Goal: Information Seeking & Learning: Learn about a topic

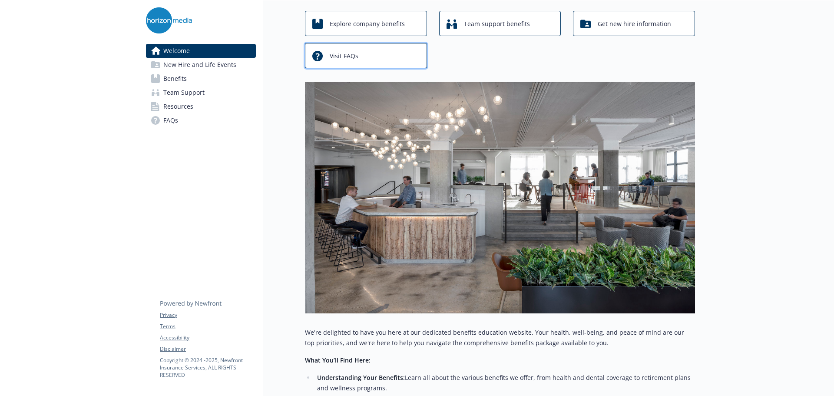
click at [340, 49] on span "Visit FAQs" at bounding box center [344, 56] width 29 height 17
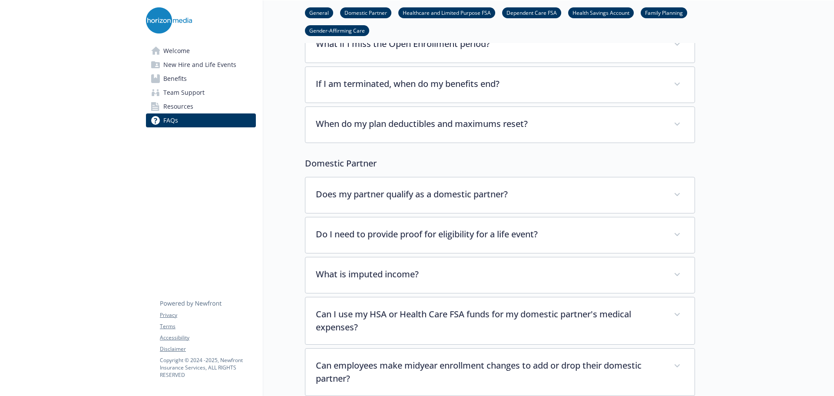
scroll to position [261, 0]
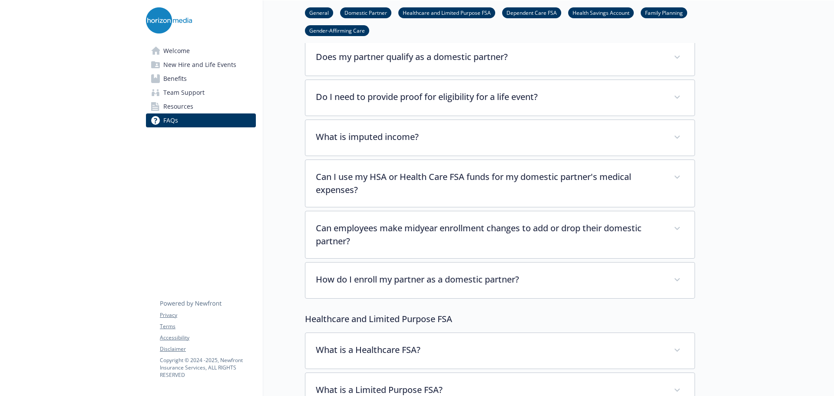
click at [663, 12] on link "Family Planning" at bounding box center [664, 12] width 46 height 8
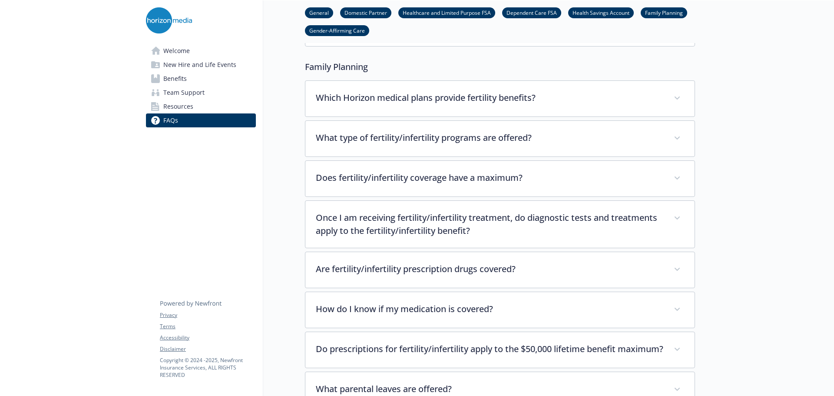
scroll to position [2166, 7]
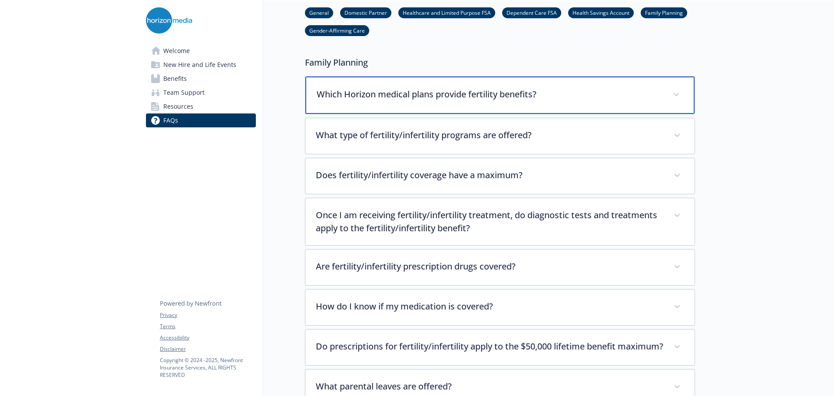
click at [545, 91] on div "Which Horizon medical plans provide fertility benefits?" at bounding box center [499, 94] width 389 height 37
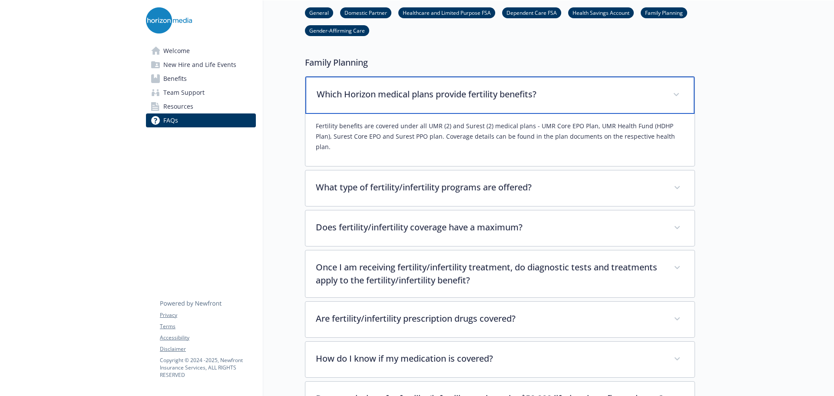
click at [544, 93] on div "Which Horizon medical plans provide fertility benefits?" at bounding box center [499, 94] width 389 height 37
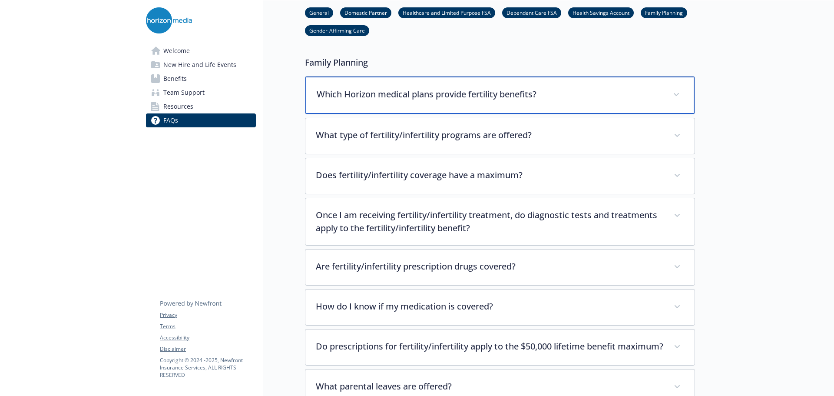
click at [550, 88] on p "Which Horizon medical plans provide fertility benefits?" at bounding box center [490, 94] width 346 height 13
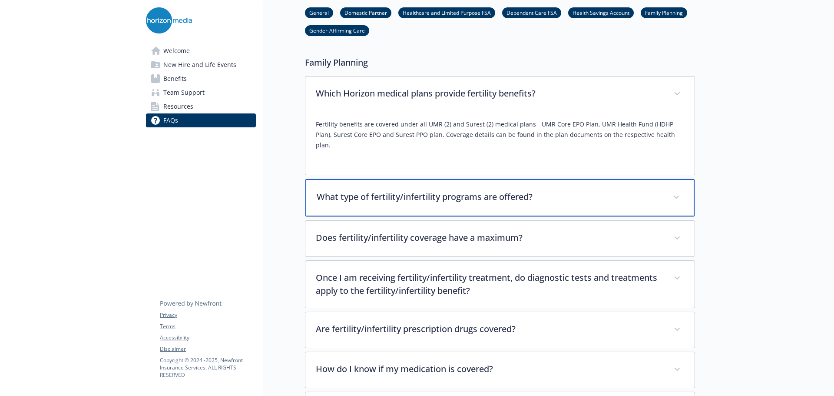
click at [556, 190] on p "What type of fertility/infertility programs are offered?" at bounding box center [490, 196] width 346 height 13
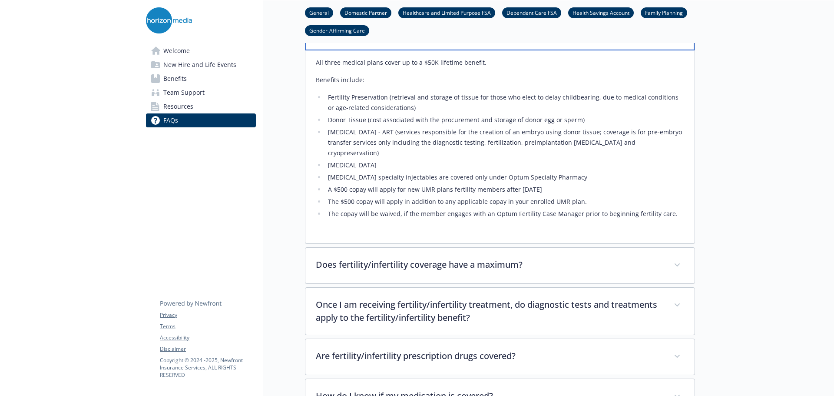
scroll to position [2340, 7]
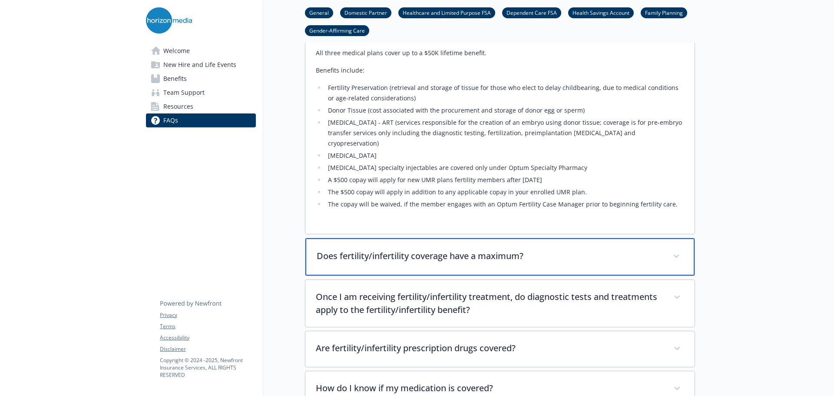
click at [627, 244] on div "Does fertility/infertility coverage have a maximum?" at bounding box center [499, 256] width 389 height 37
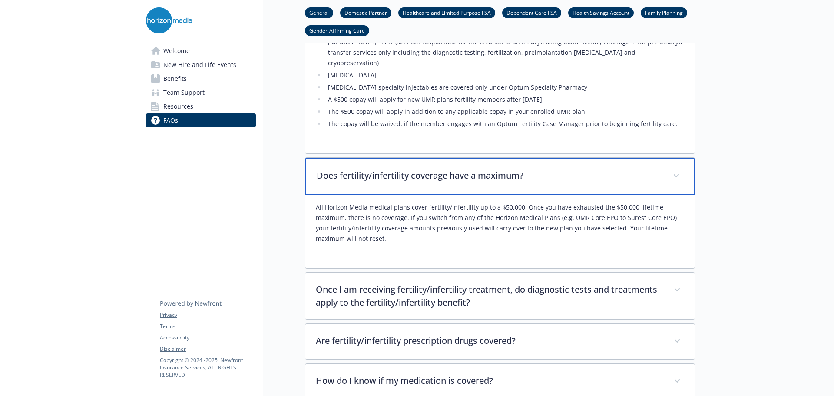
scroll to position [2471, 7]
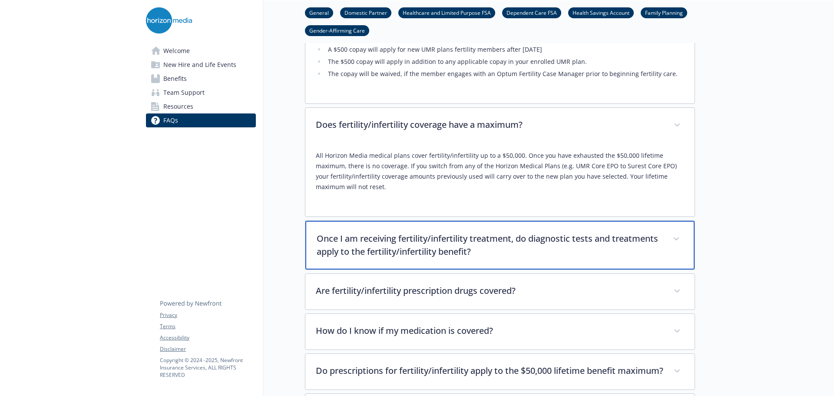
click at [655, 232] on p "Once I am receiving fertility/infertility treatment, do diagnostic tests and tr…" at bounding box center [490, 245] width 346 height 26
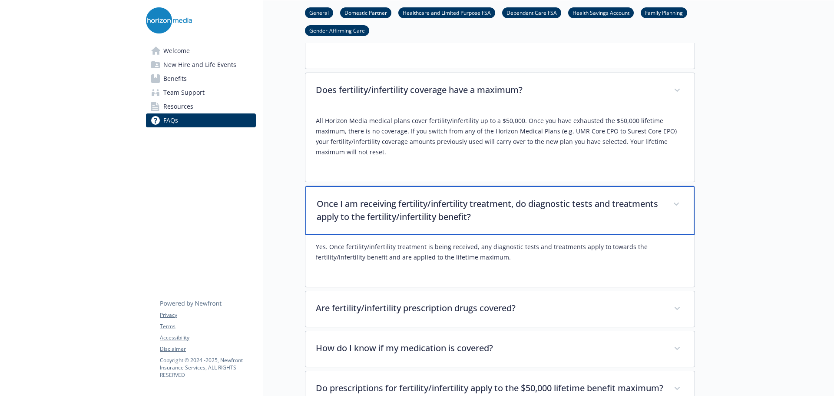
scroll to position [2558, 7]
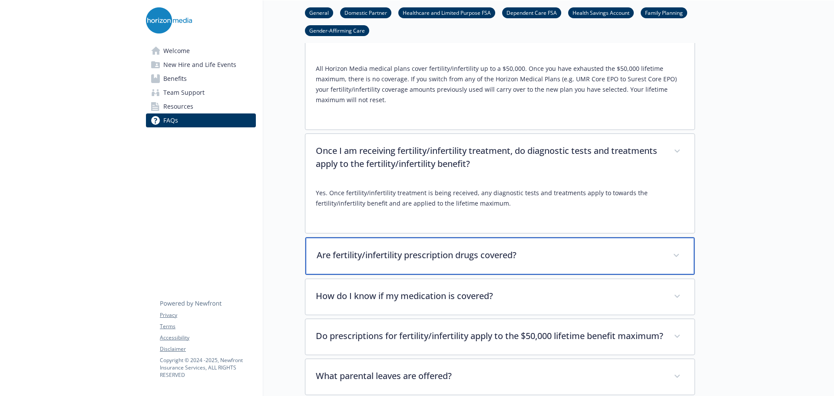
click at [590, 249] on p "Are fertility/infertility prescription drugs covered?" at bounding box center [490, 255] width 346 height 13
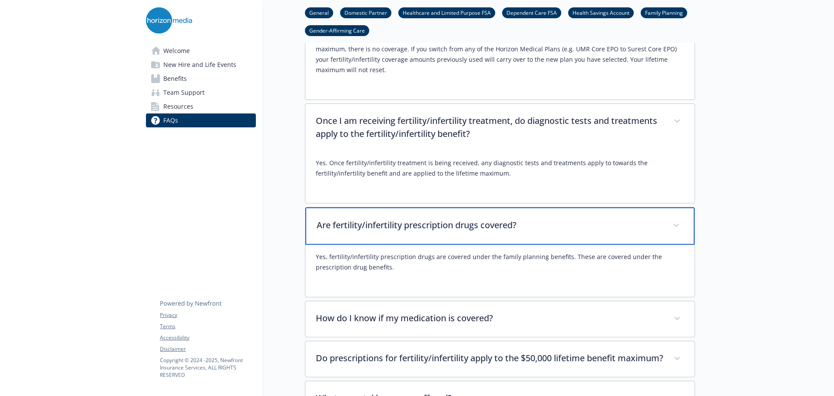
scroll to position [2644, 7]
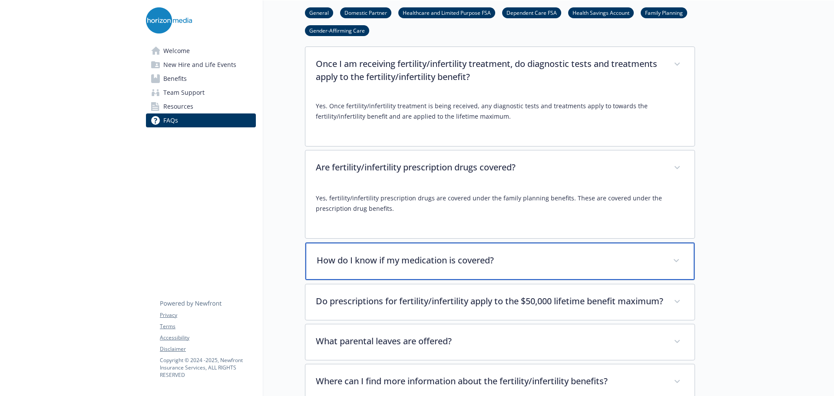
click at [636, 247] on div "How do I know if my medication is covered?" at bounding box center [499, 260] width 389 height 37
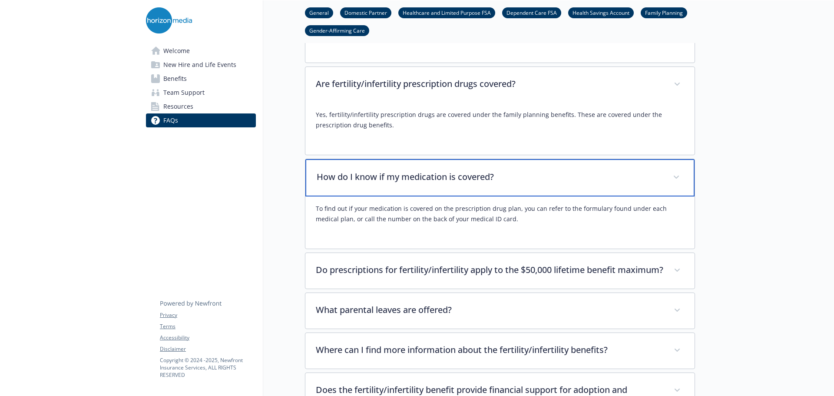
scroll to position [2731, 7]
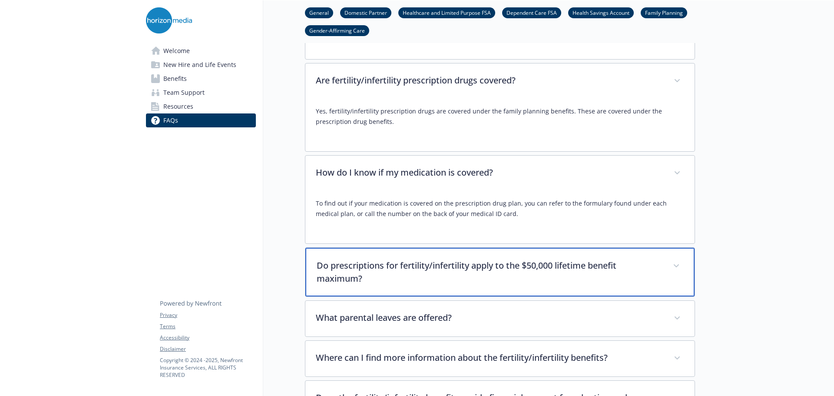
click at [623, 261] on p "Do prescriptions for fertility/infertility apply to the $50,000 lifetime benefi…" at bounding box center [490, 272] width 346 height 26
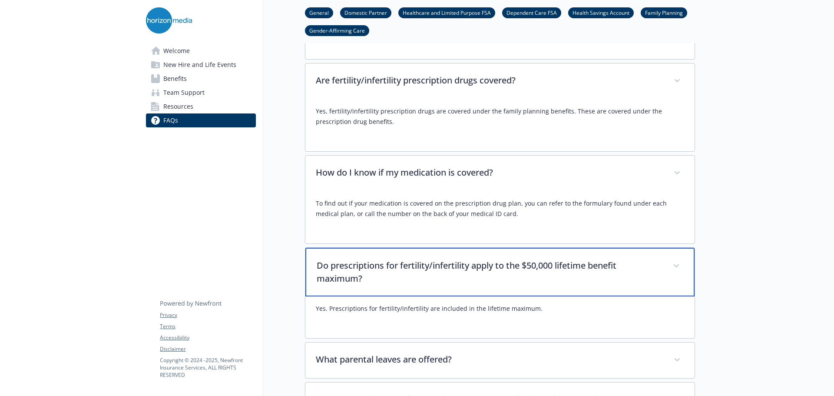
scroll to position [2862, 7]
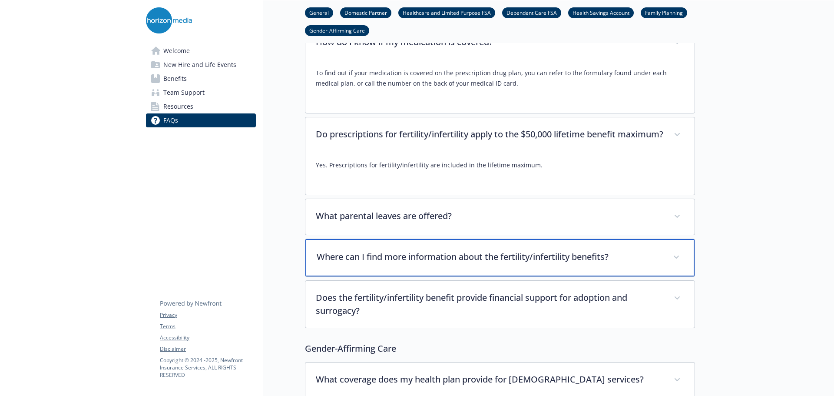
click at [597, 263] on div "Where can I find more information about the fertility/infertility benefits?" at bounding box center [499, 257] width 389 height 37
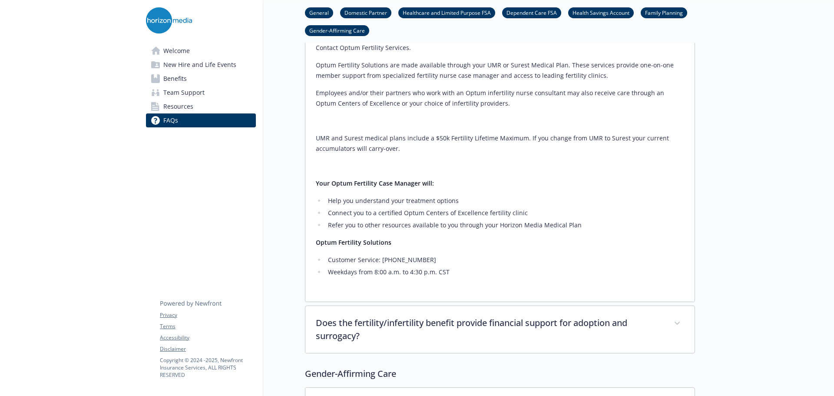
scroll to position [3079, 7]
